Goal: Navigation & Orientation: Find specific page/section

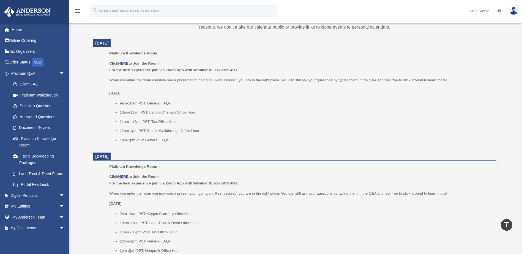
scroll to position [213, 0]
click at [126, 62] on u "HERE" at bounding box center [123, 64] width 10 height 4
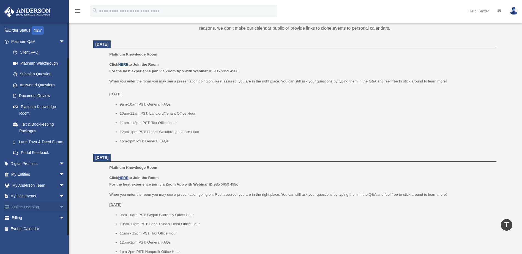
scroll to position [39, 0]
click at [59, 197] on span "arrow_drop_down" at bounding box center [64, 196] width 11 height 11
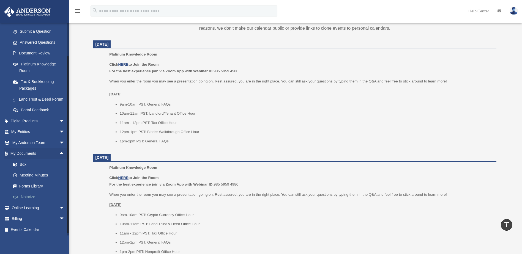
scroll to position [82, 0]
click at [34, 195] on link "Notarize" at bounding box center [40, 196] width 65 height 11
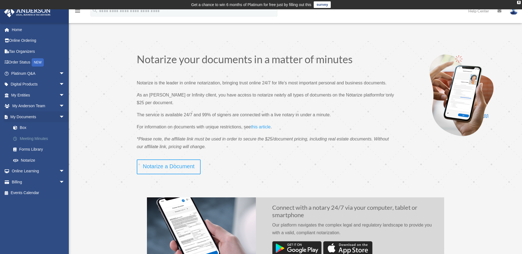
click at [30, 139] on link "Meeting Minutes" at bounding box center [40, 138] width 65 height 11
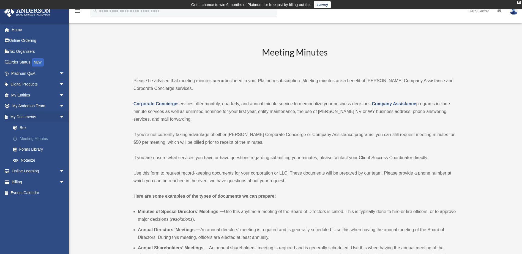
click at [44, 138] on link "Meeting Minutes" at bounding box center [40, 138] width 65 height 11
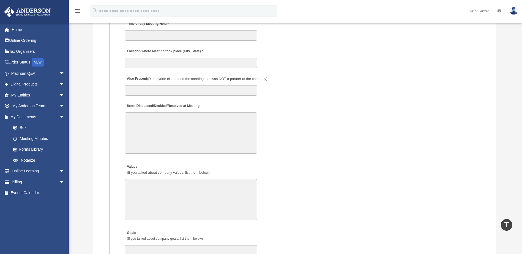
scroll to position [853, 0]
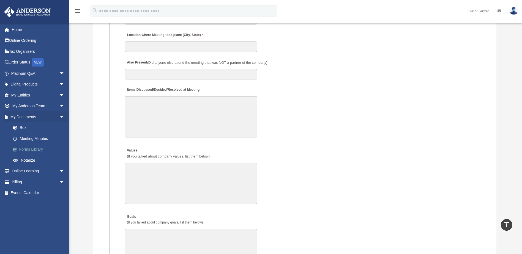
click at [31, 147] on link "Forms Library" at bounding box center [40, 149] width 65 height 11
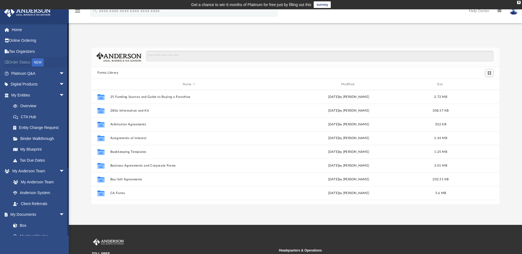
click at [32, 64] on link "Order Status NEW" at bounding box center [38, 62] width 69 height 11
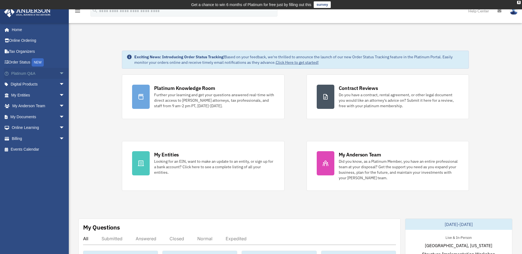
click at [59, 74] on span "arrow_drop_down" at bounding box center [64, 73] width 11 height 11
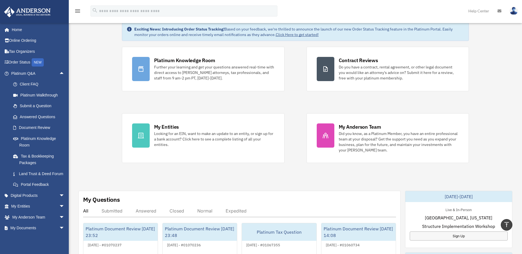
scroll to position [28, 0]
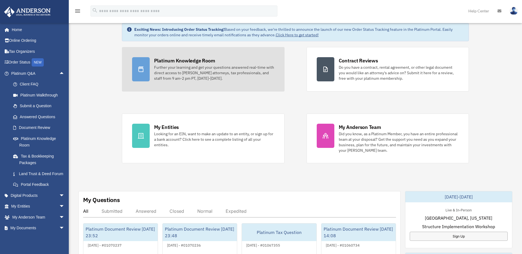
click at [177, 74] on div "Further your learning and get your questions answered real-time with direct acc…" at bounding box center [214, 73] width 120 height 17
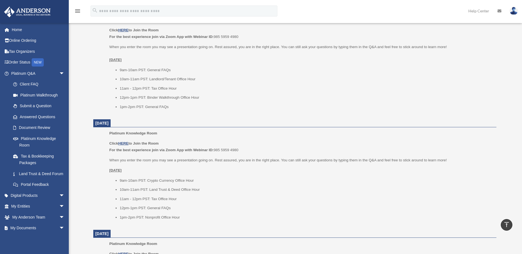
scroll to position [220, 0]
